Goal: Use online tool/utility: Use online tool/utility

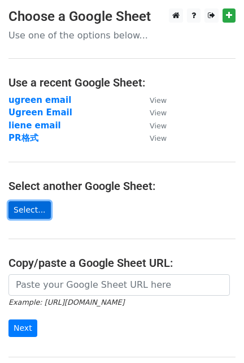
click at [33, 213] on link "Select..." at bounding box center [29, 210] width 42 height 18
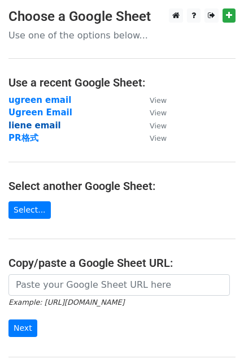
click at [45, 125] on strong "liene email" at bounding box center [34, 125] width 53 height 10
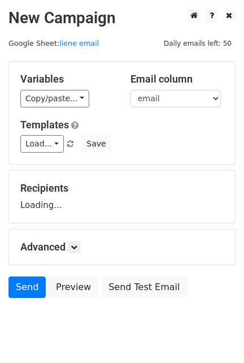
scroll to position [29, 0]
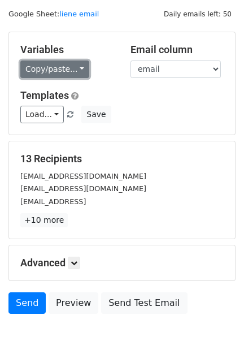
click at [59, 66] on link "Copy/paste..." at bounding box center [54, 70] width 69 height 18
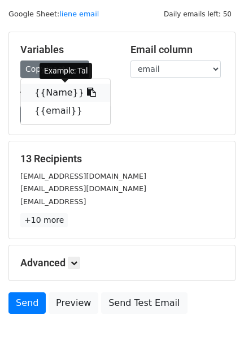
click at [66, 95] on link "{{Name}}" at bounding box center [65, 93] width 89 height 18
